Goal: Book appointment/travel/reservation

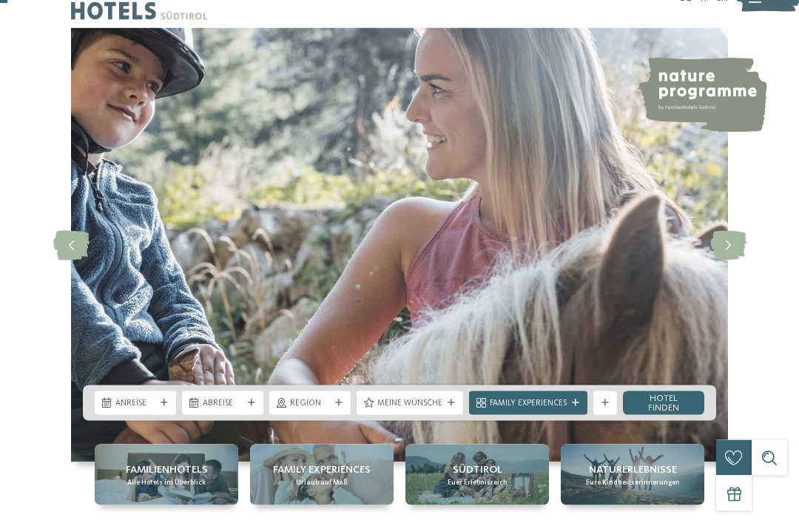
scroll to position [44, 0]
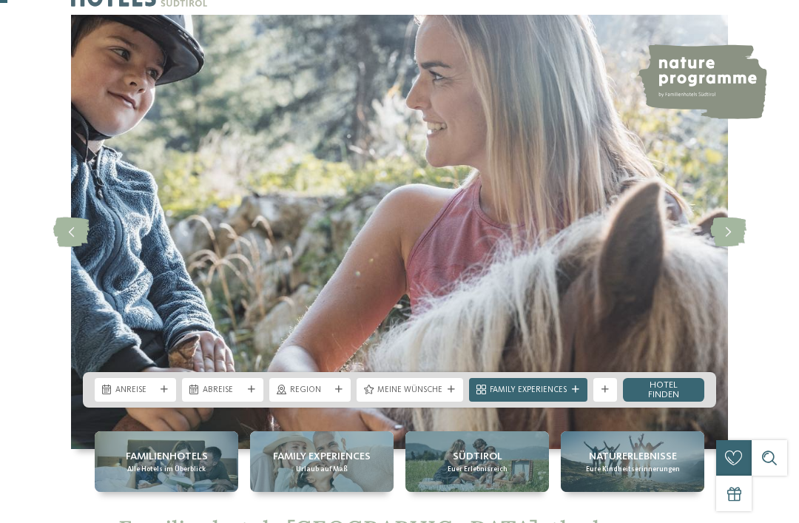
click at [146, 397] on span "Anreise" at bounding box center [135, 391] width 40 height 12
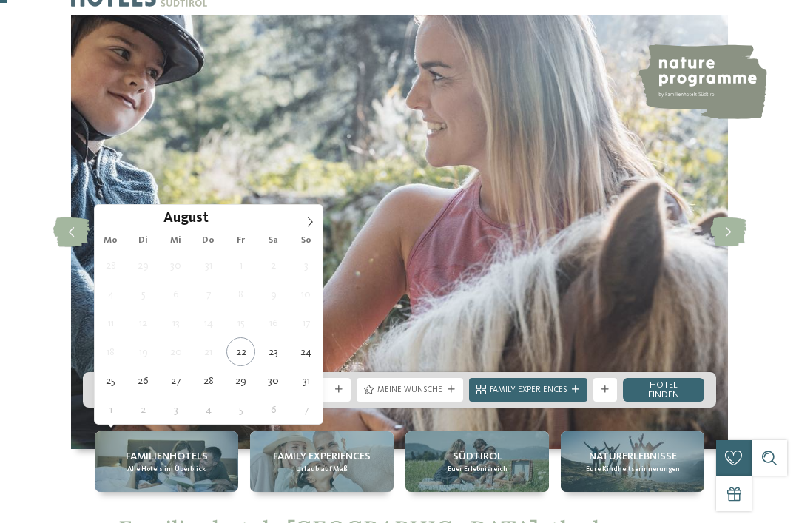
type div "28.08.2025"
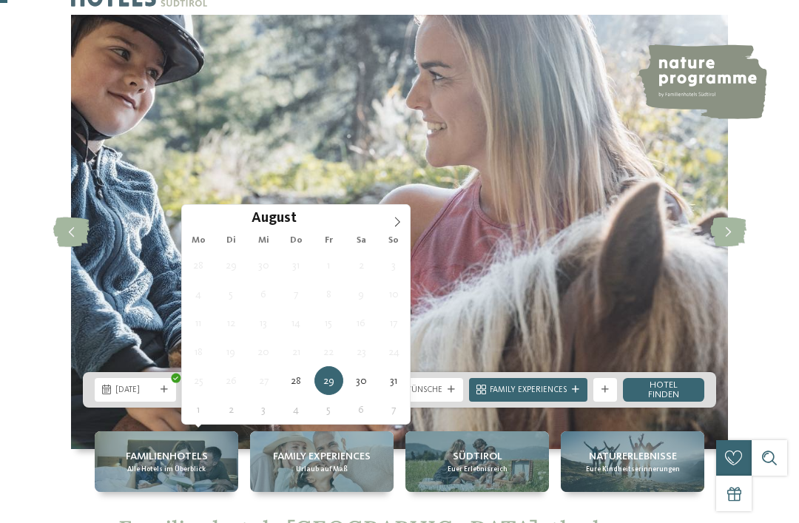
click at [395, 222] on icon at bounding box center [397, 222] width 10 height 10
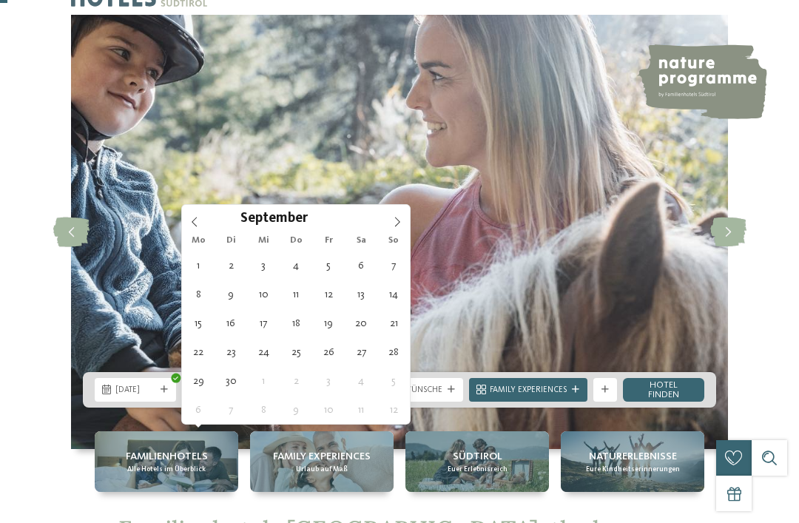
type div "04.09.2025"
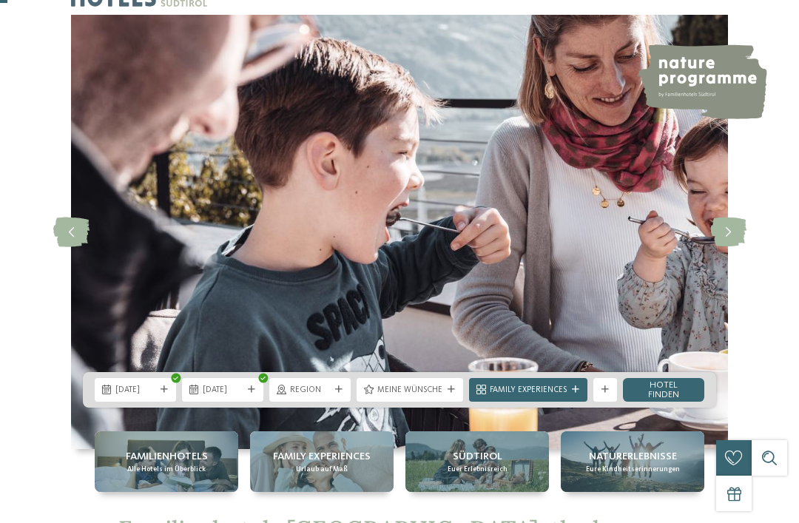
click at [428, 397] on span "Meine Wünsche" at bounding box center [409, 391] width 65 height 12
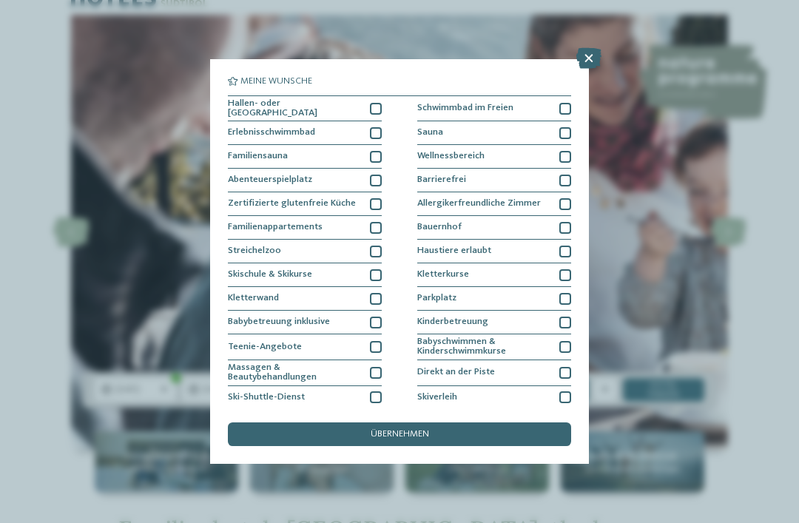
click at [370, 108] on div at bounding box center [376, 109] width 12 height 12
click at [562, 107] on div at bounding box center [565, 109] width 12 height 12
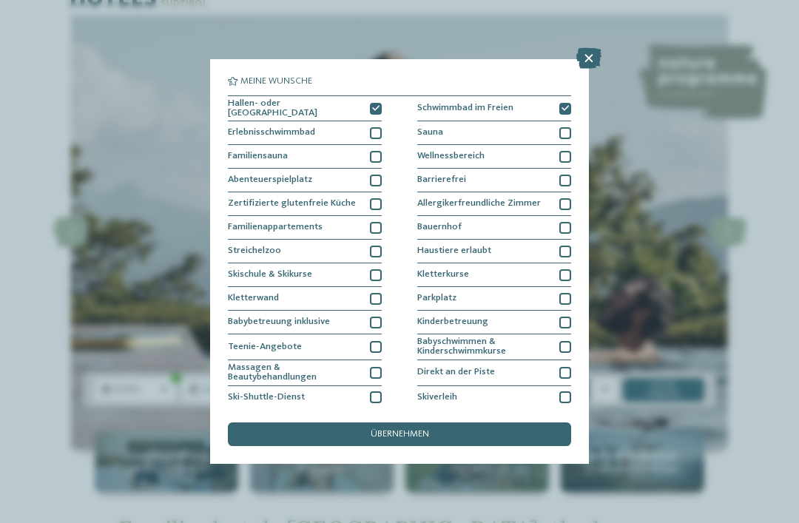
click at [566, 129] on div at bounding box center [565, 133] width 12 height 12
click at [570, 156] on div at bounding box center [565, 157] width 12 height 12
click at [443, 422] on div "übernehmen" at bounding box center [399, 434] width 343 height 24
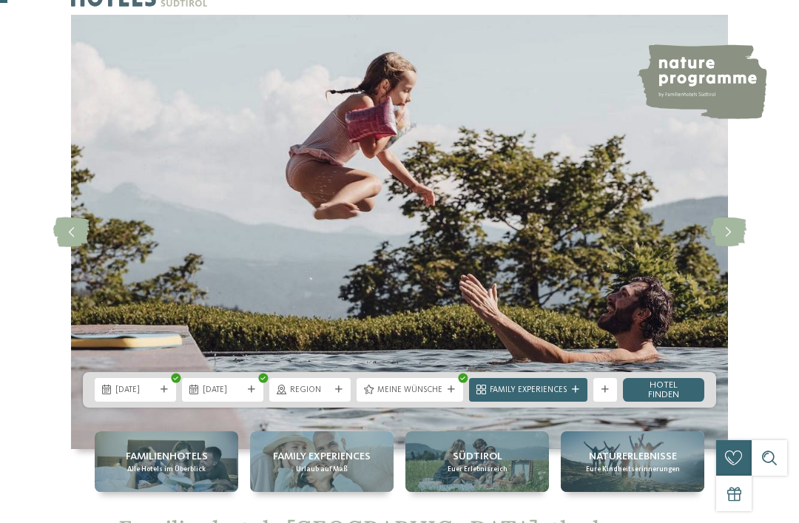
click at [662, 402] on link "Hotel finden" at bounding box center [663, 390] width 81 height 24
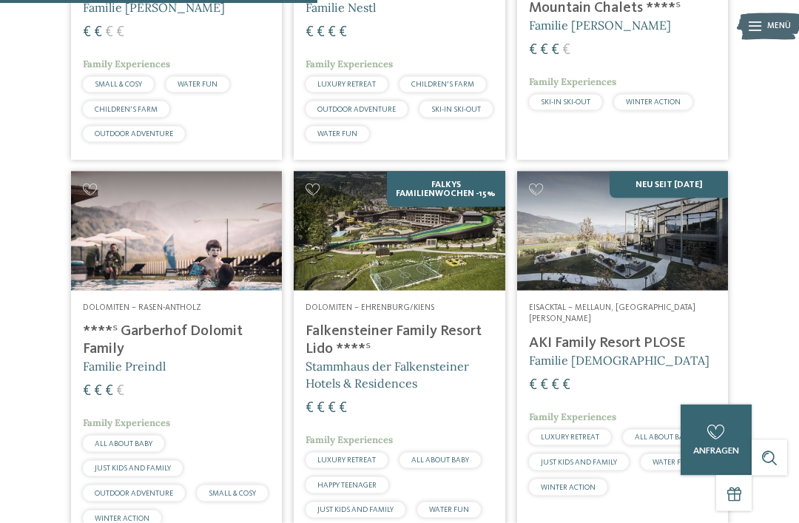
scroll to position [955, 0]
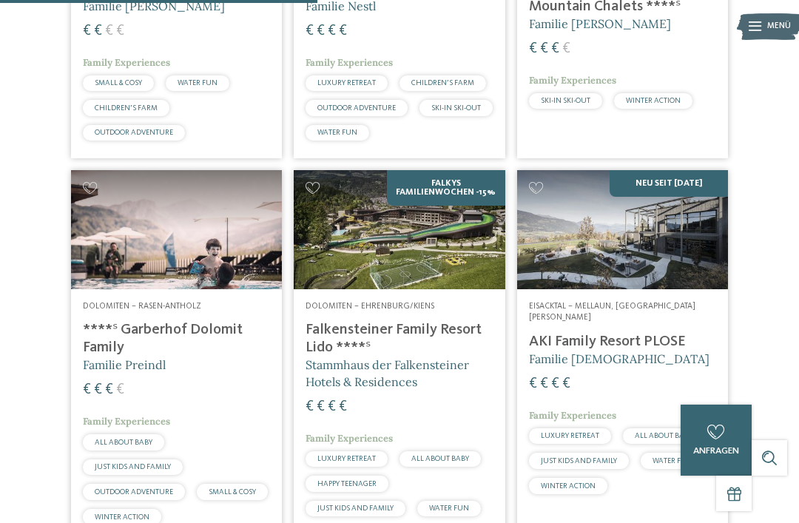
click at [654, 344] on h4 "AKI Family Resort PLOSE" at bounding box center [622, 342] width 187 height 18
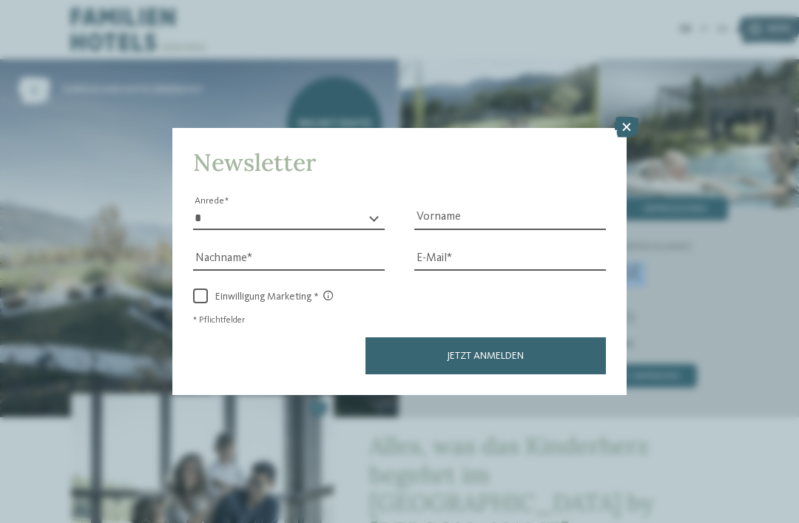
click at [624, 117] on icon at bounding box center [626, 127] width 25 height 21
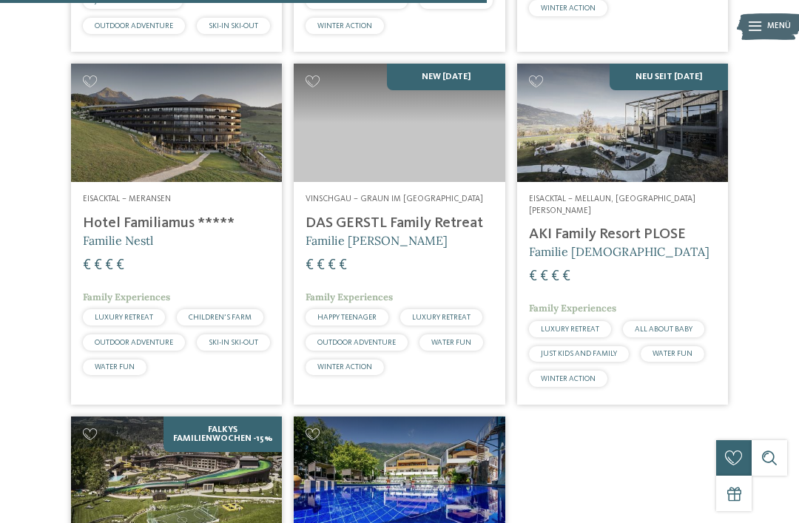
scroll to position [1481, 0]
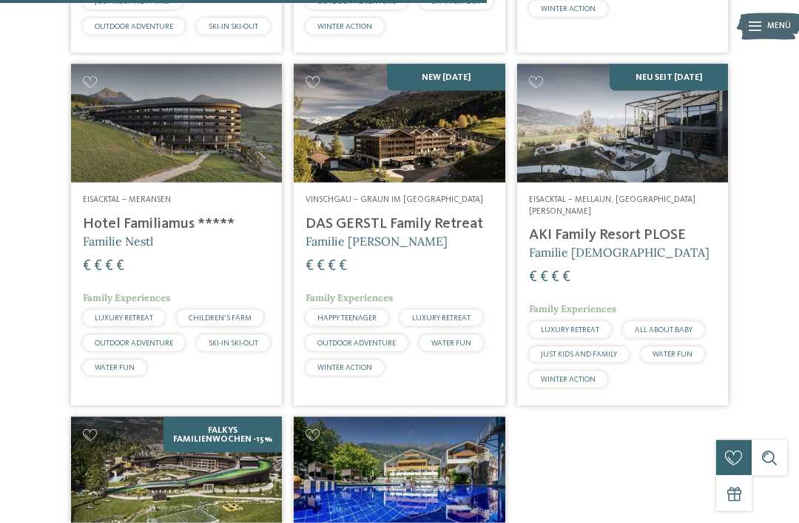
click at [165, 249] on h5 "Familie Nestl" at bounding box center [176, 241] width 187 height 16
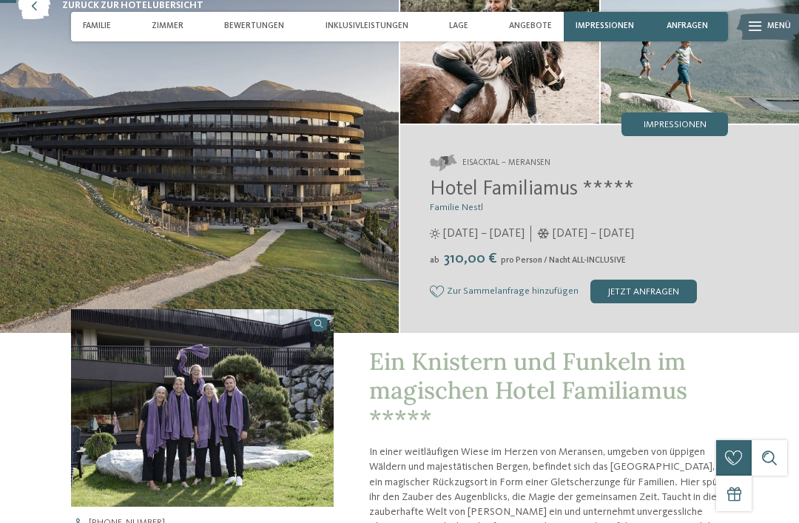
scroll to position [85, 0]
